Goal: Navigation & Orientation: Find specific page/section

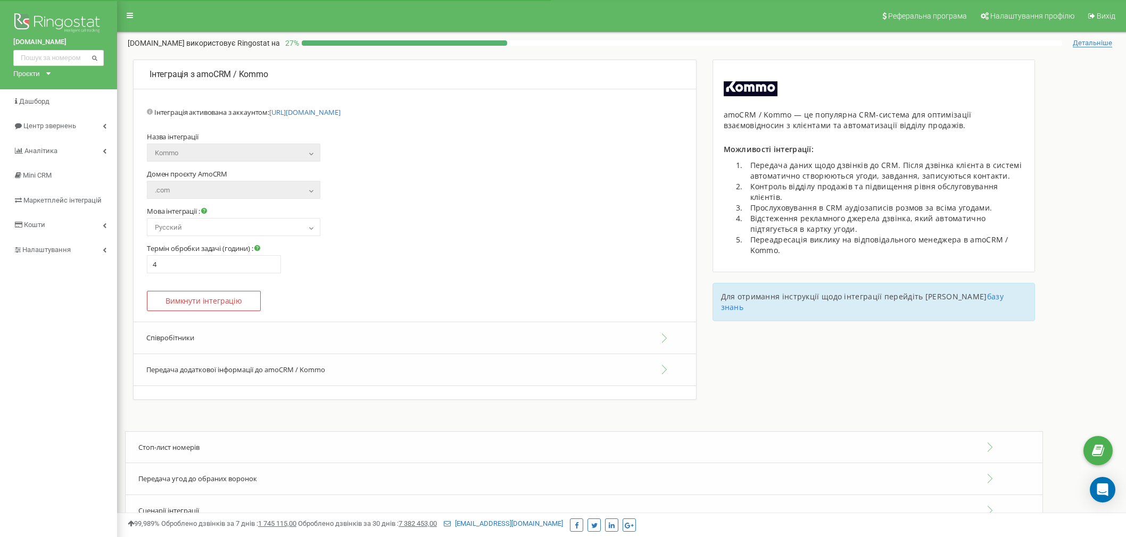
select select "ru"
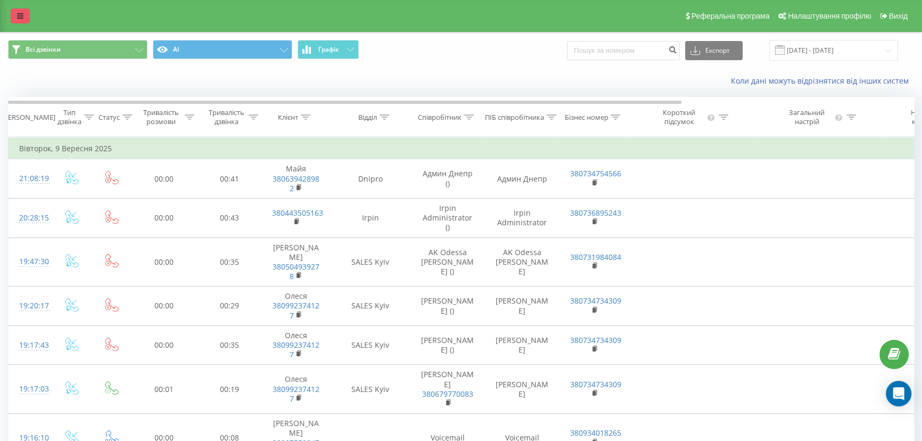
click at [19, 11] on link at bounding box center [20, 16] width 19 height 15
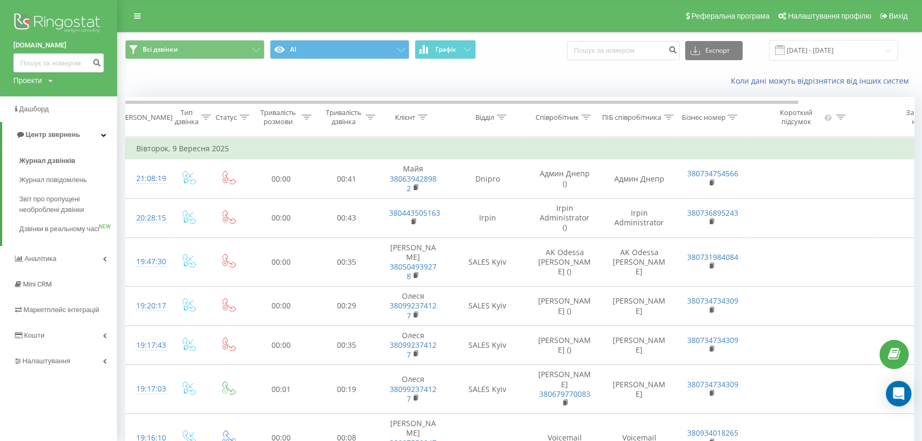
click at [31, 81] on div "Проекти" at bounding box center [27, 80] width 29 height 11
click at [38, 117] on link "[DOMAIN_NAME]" at bounding box center [48, 116] width 52 height 9
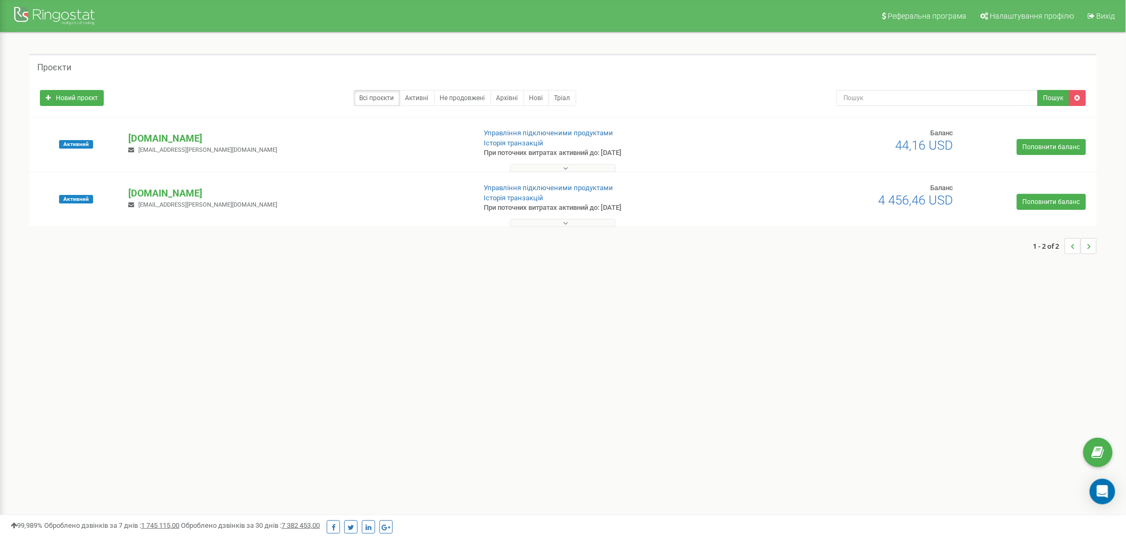
click at [584, 165] on button at bounding box center [563, 168] width 106 height 8
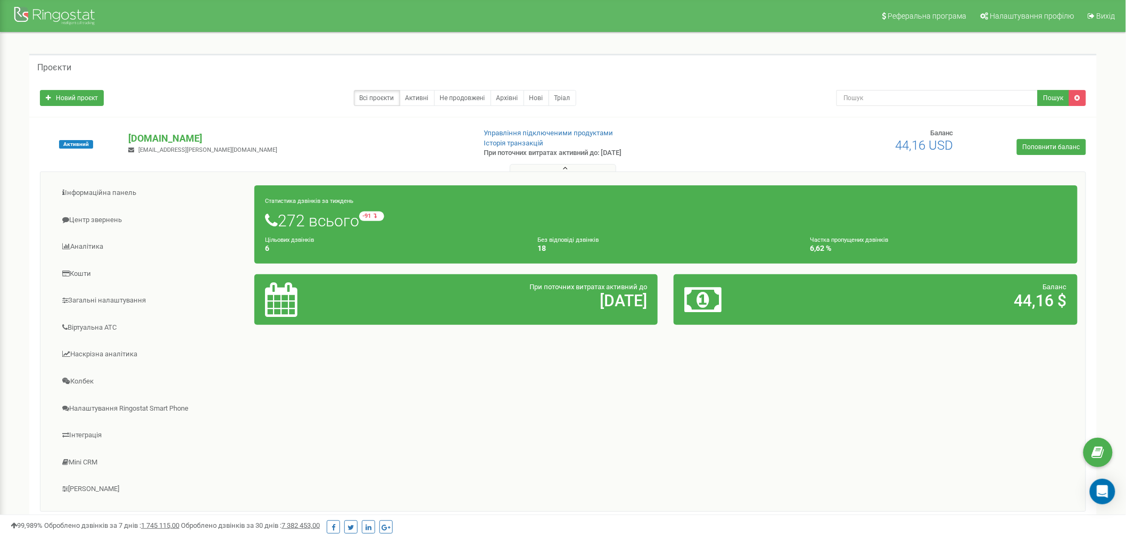
click at [630, 407] on div "Інформаційна панель Центр звернень Аналiтика Кошти" at bounding box center [563, 341] width 1046 height 340
